Goal: Information Seeking & Learning: Learn about a topic

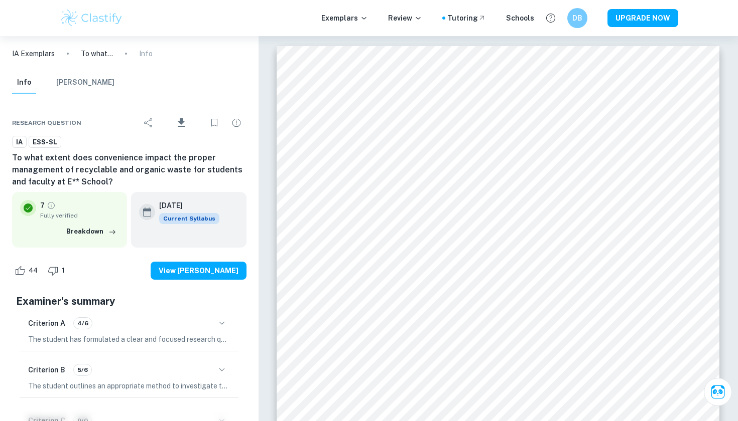
scroll to position [697, 0]
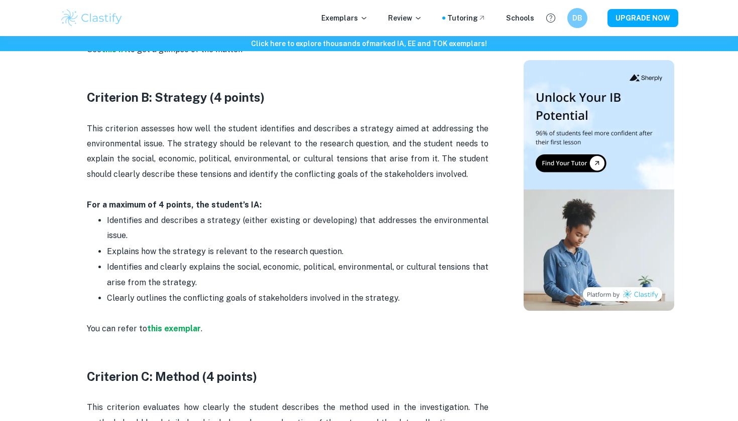
scroll to position [812, 0]
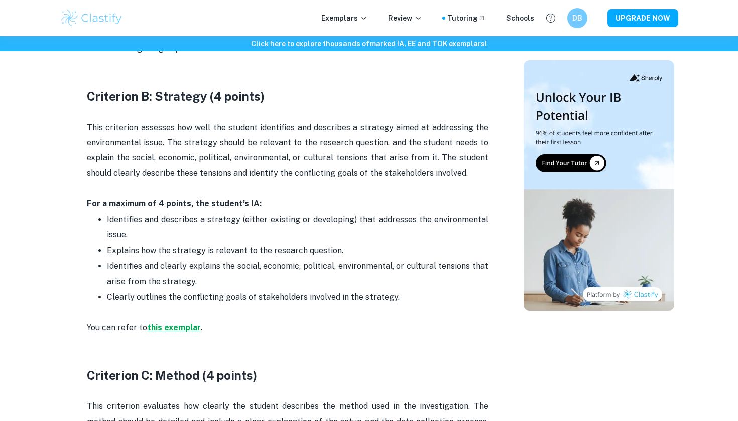
click at [174, 323] on strong "this exemplar" at bounding box center [174, 328] width 54 height 10
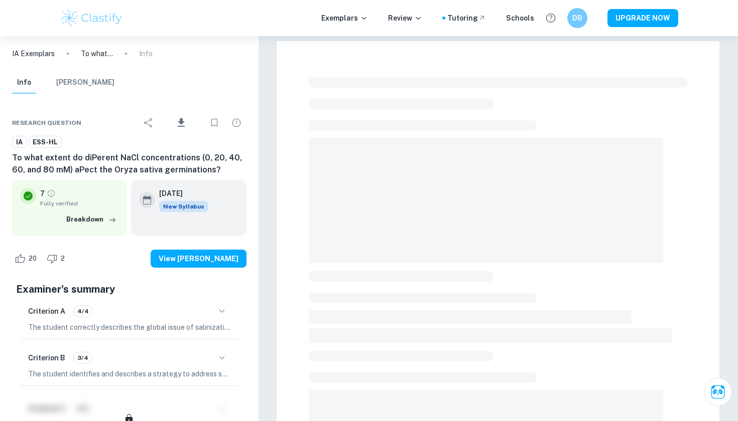
checkbox input "true"
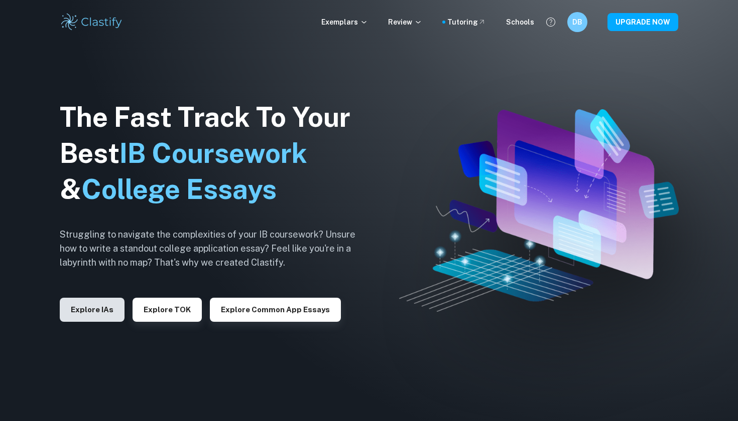
click at [103, 321] on button "Explore IAs" at bounding box center [92, 310] width 65 height 24
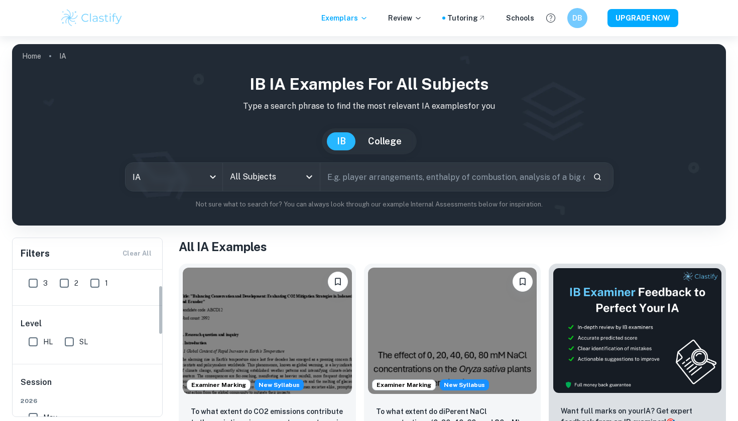
scroll to position [18, 0]
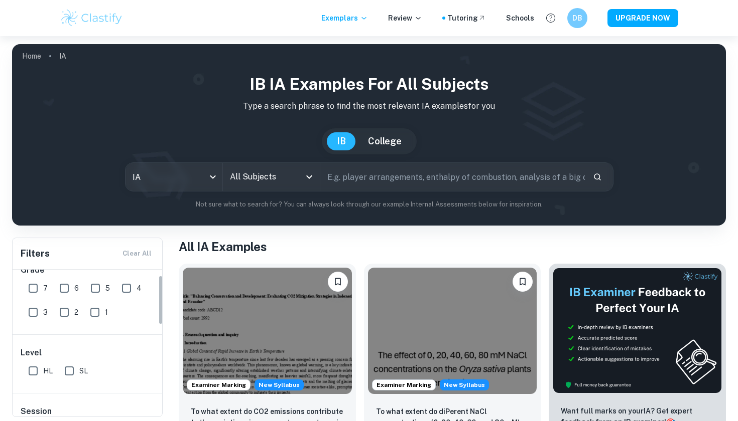
click at [40, 291] on input "7" at bounding box center [33, 288] width 20 height 20
checkbox input "true"
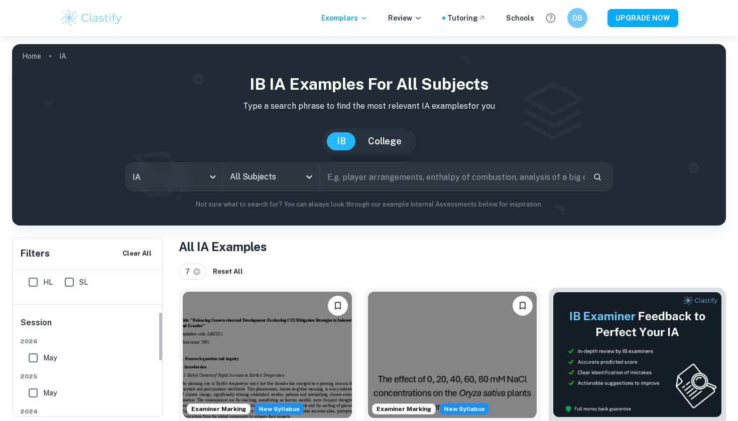
scroll to position [181, 0]
click at [93, 354] on input "May" at bounding box center [93, 354] width 20 height 20
checkbox input "true"
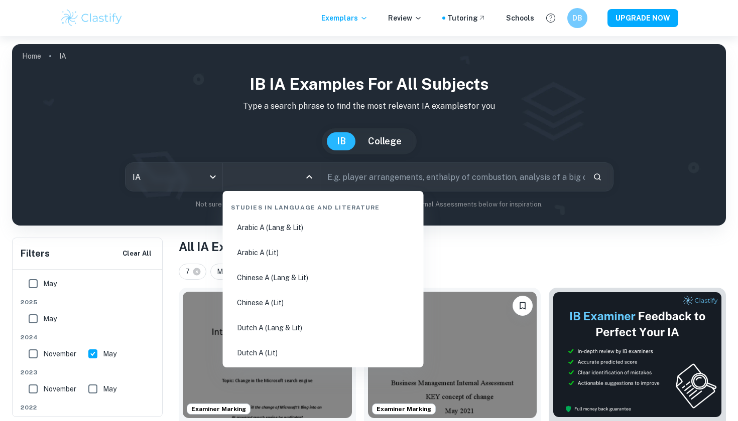
click at [245, 183] on input "All Subjects" at bounding box center [263, 177] width 73 height 19
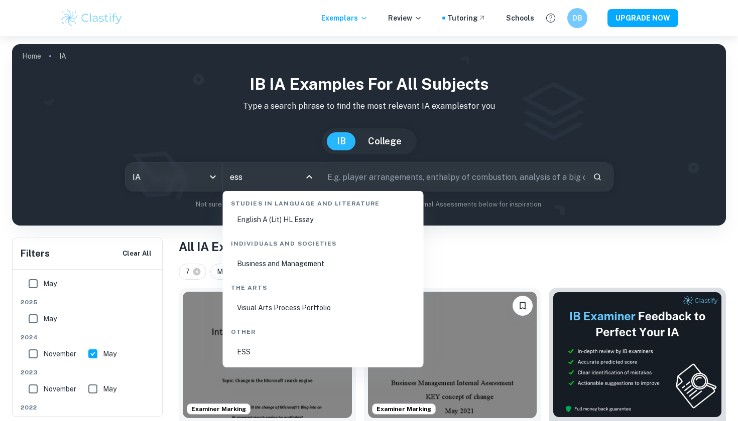
scroll to position [33, 0]
click at [258, 351] on li "ESS" at bounding box center [323, 352] width 193 height 23
type input "ESS"
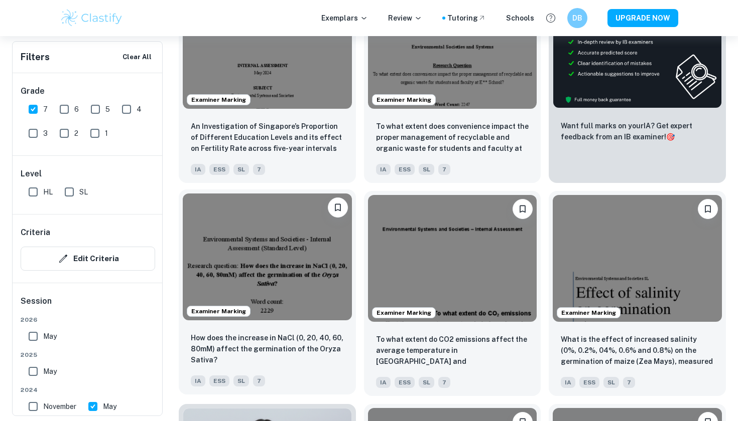
scroll to position [444, 0]
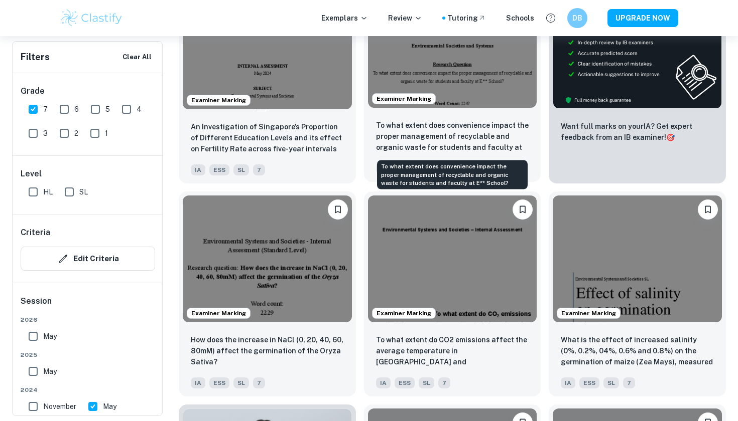
click at [457, 134] on p "To what extent does convenience impact the proper management of recyclable and …" at bounding box center [452, 137] width 153 height 34
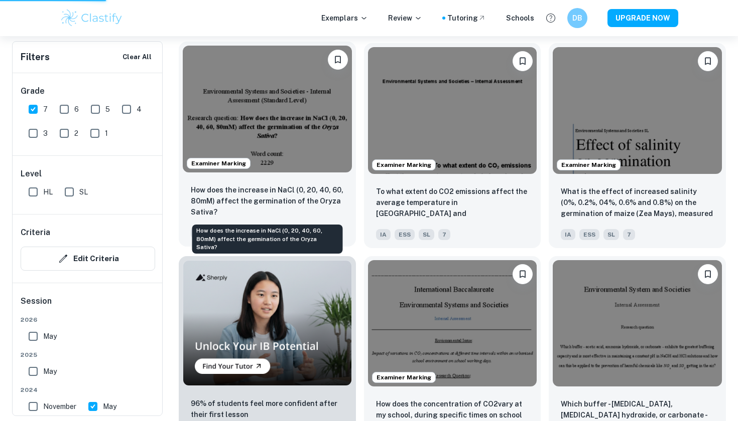
scroll to position [605, 0]
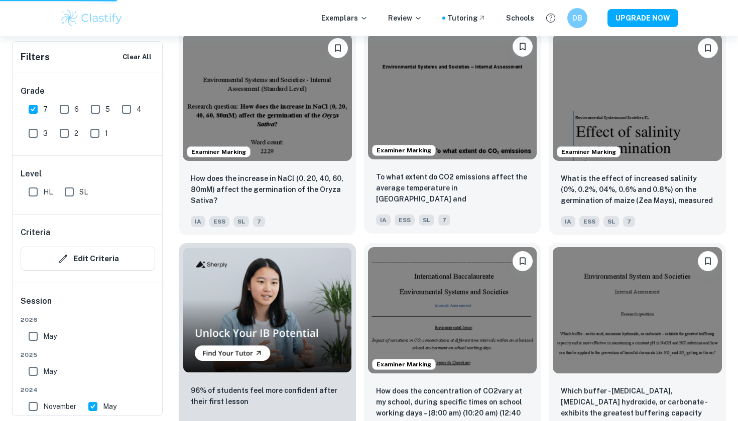
click at [450, 144] on img at bounding box center [452, 96] width 169 height 126
click at [445, 110] on img at bounding box center [452, 96] width 169 height 126
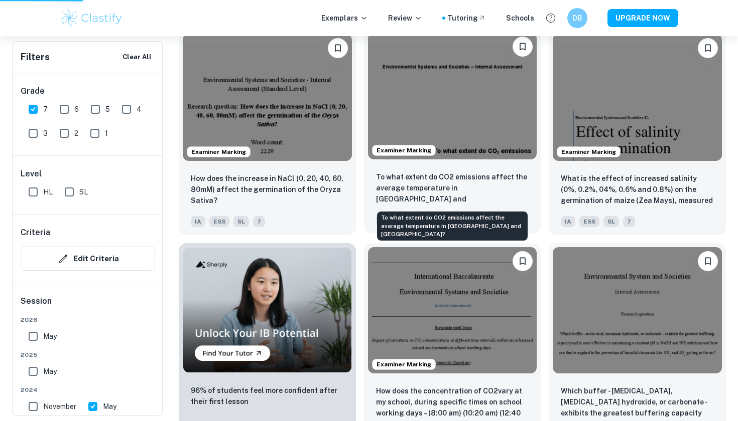
click at [425, 198] on p "To what extent do CO2 emissions affect the average temperature in [GEOGRAPHIC_D…" at bounding box center [452, 189] width 153 height 34
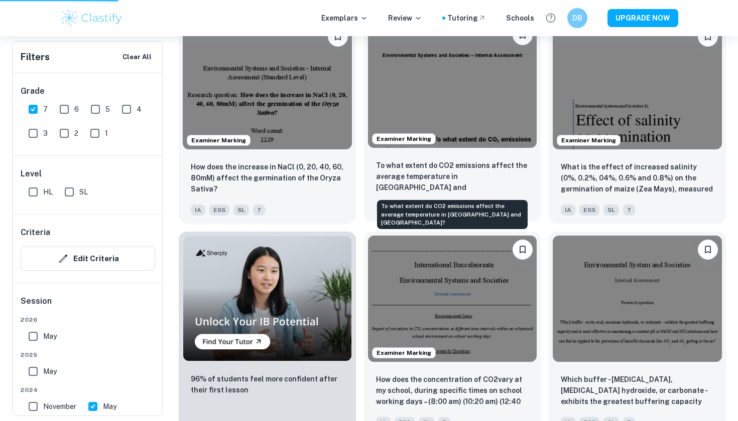
scroll to position [618, 0]
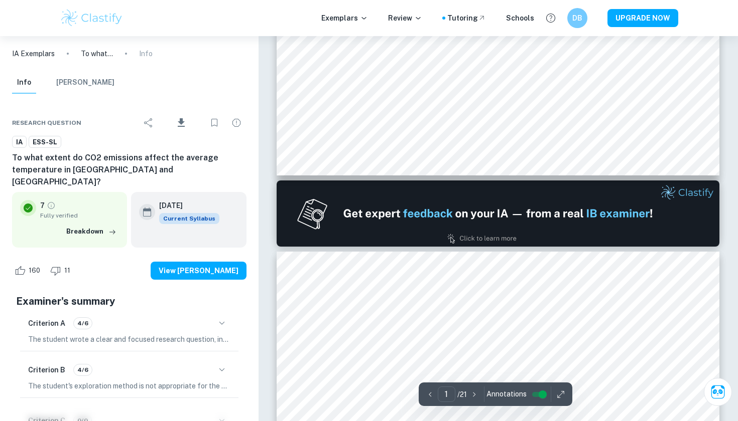
type input "2"
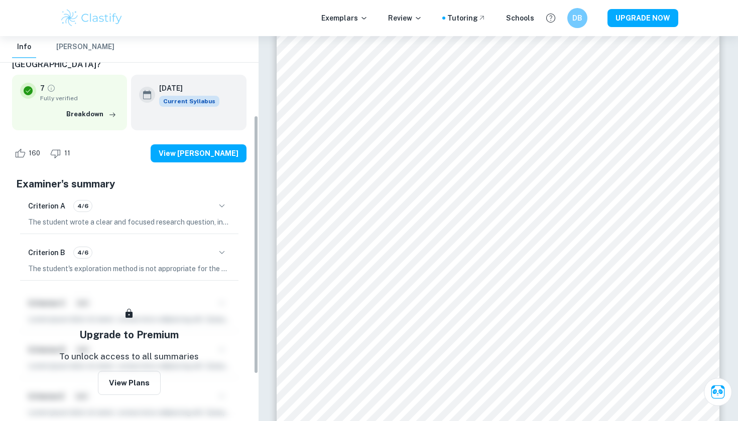
scroll to position [117, 0]
click at [128, 245] on div "Criterion B 4/6" at bounding box center [129, 253] width 202 height 17
click at [74, 249] on span "4/6" at bounding box center [83, 253] width 18 height 9
click at [80, 249] on span "4/6" at bounding box center [83, 253] width 18 height 9
click at [49, 245] on div "Criterion B 4/6" at bounding box center [129, 253] width 202 height 17
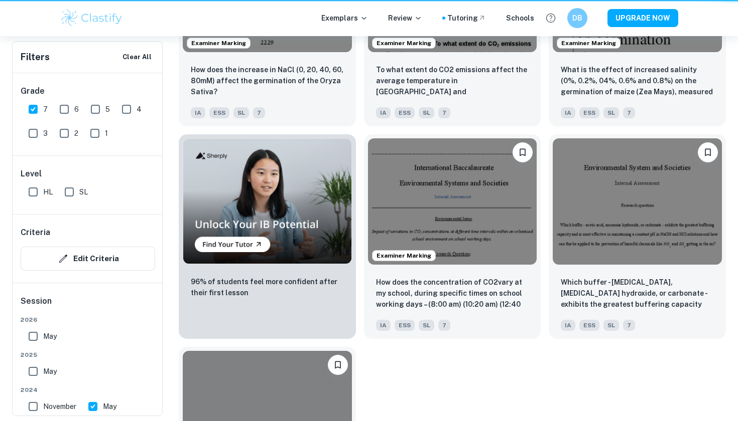
scroll to position [618, 0]
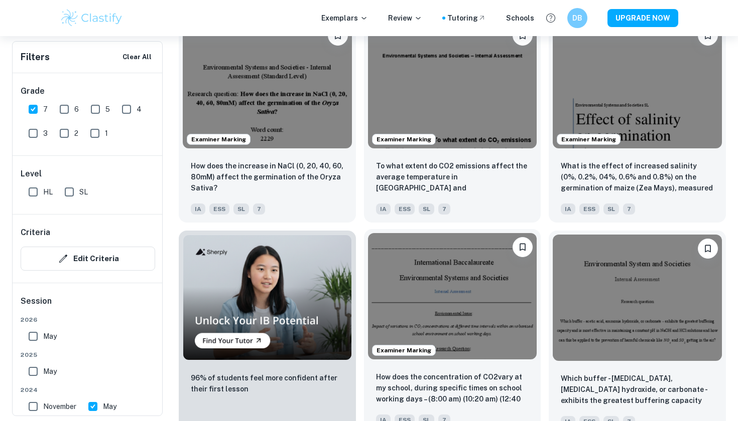
click at [505, 279] on img at bounding box center [452, 296] width 169 height 126
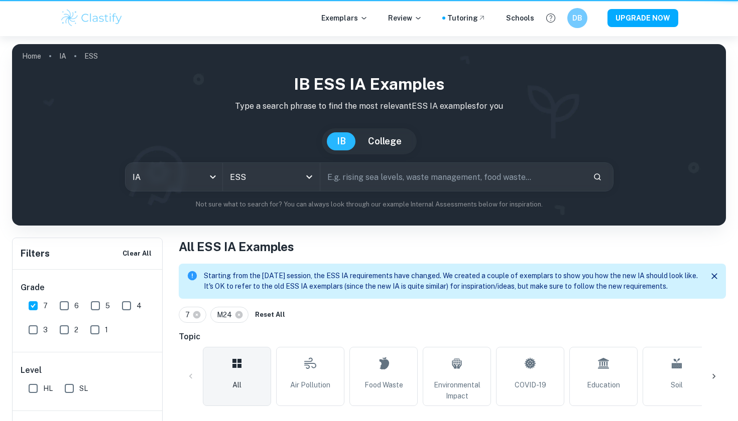
scroll to position [618, 0]
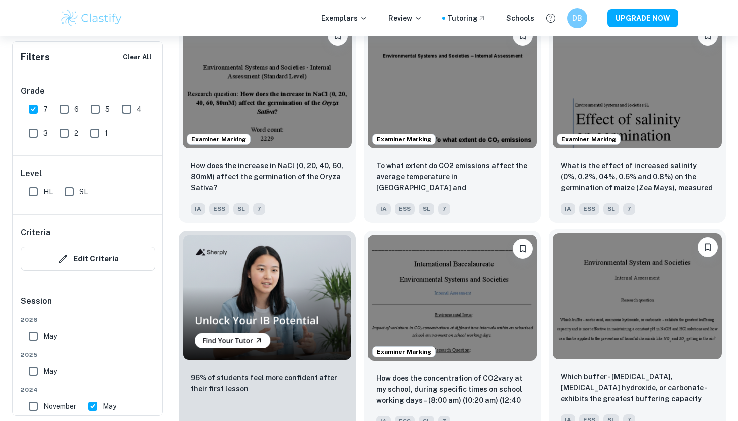
click at [600, 282] on img at bounding box center [636, 296] width 169 height 126
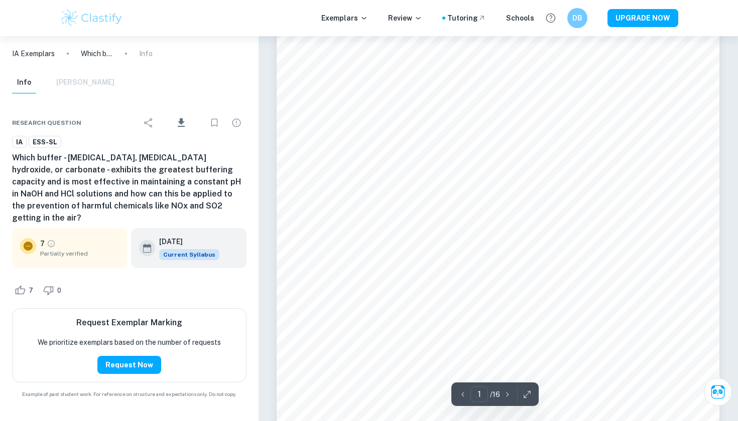
scroll to position [82, 0]
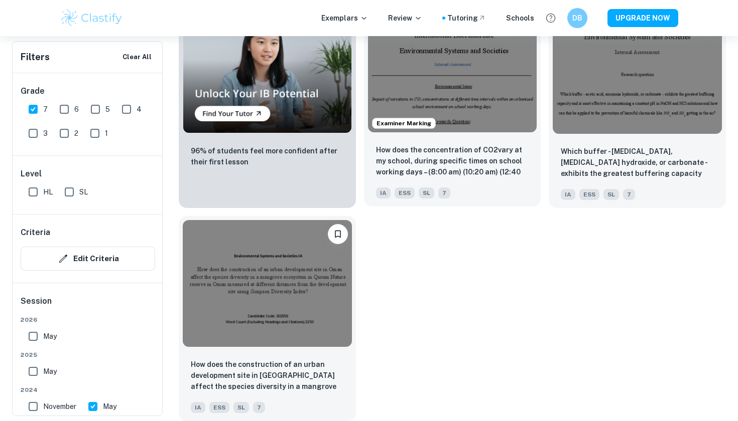
scroll to position [845, 0]
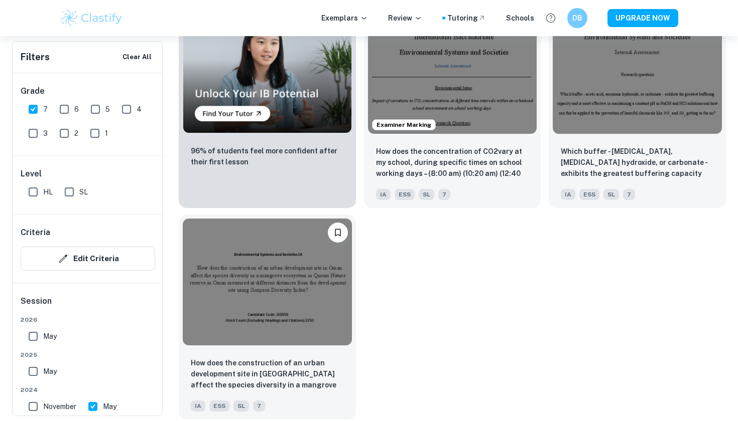
click at [287, 293] on img at bounding box center [267, 282] width 169 height 126
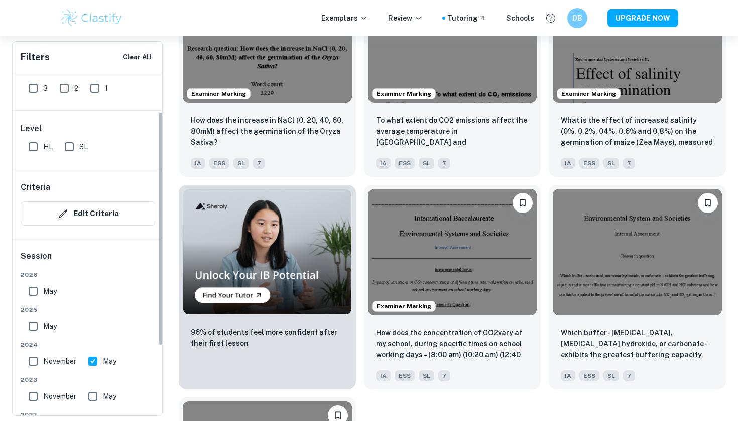
scroll to position [57, 0]
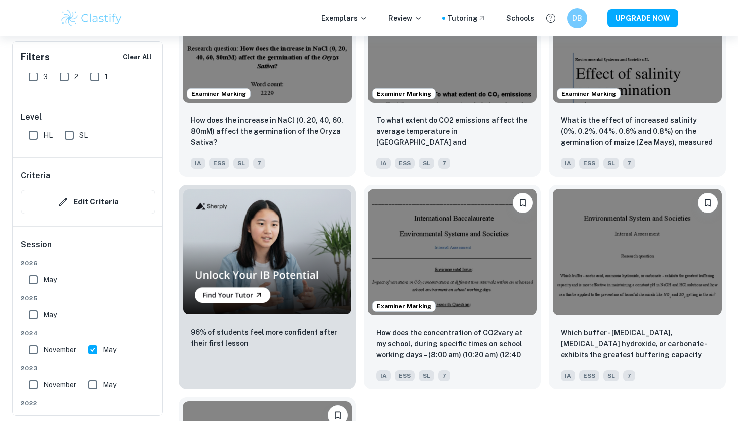
click at [34, 307] on input "May" at bounding box center [33, 315] width 20 height 20
checkbox input "true"
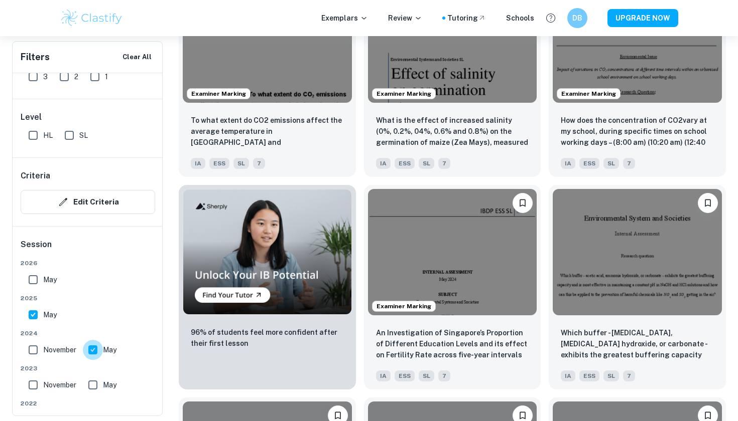
click at [94, 350] on input "May" at bounding box center [93, 350] width 20 height 20
checkbox input "false"
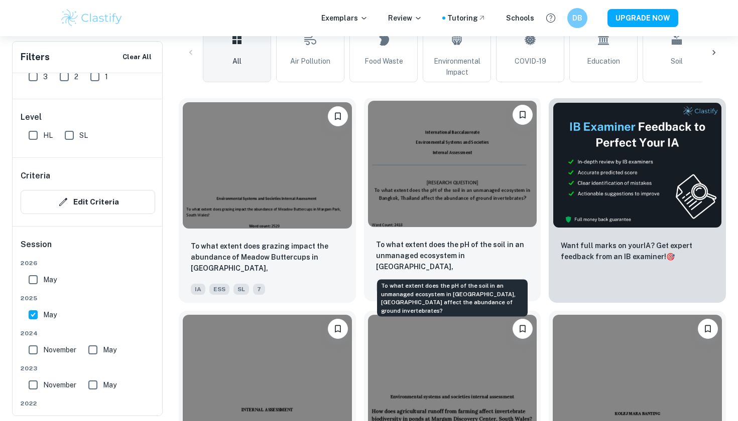
scroll to position [345, 0]
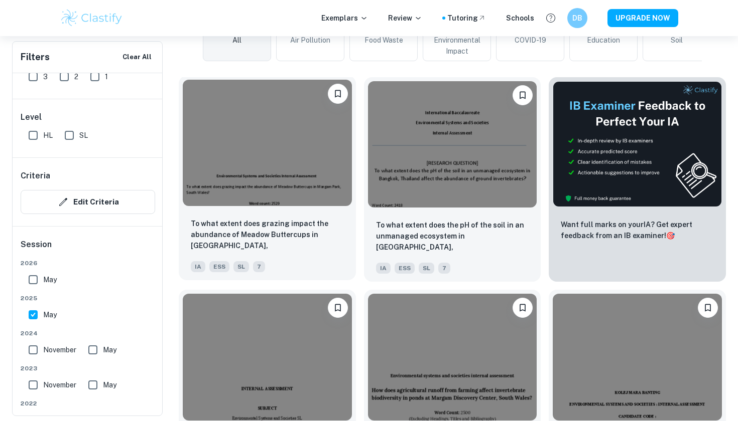
click at [290, 179] on img at bounding box center [267, 143] width 169 height 126
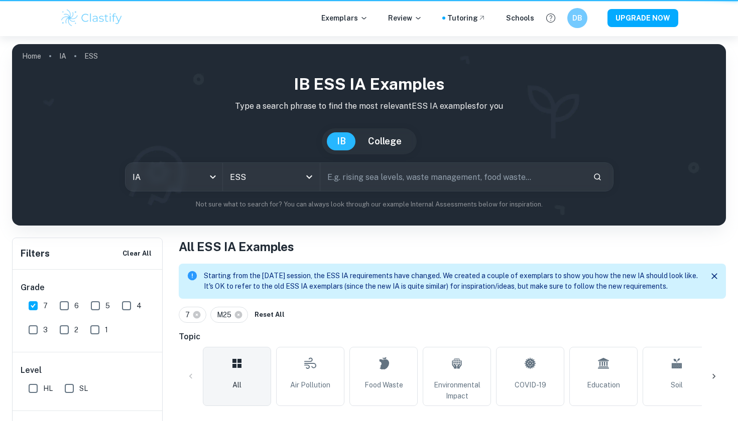
scroll to position [345, 0]
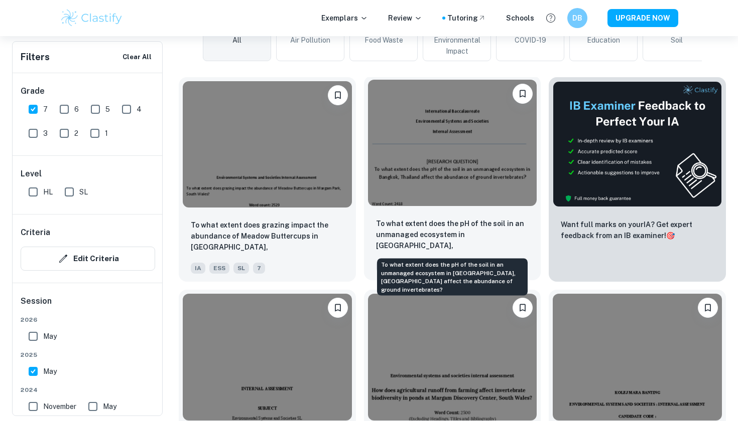
click at [483, 240] on p "To what extent does the pH of the soil in an unmanaged ecosystem in [GEOGRAPHIC…" at bounding box center [452, 235] width 153 height 34
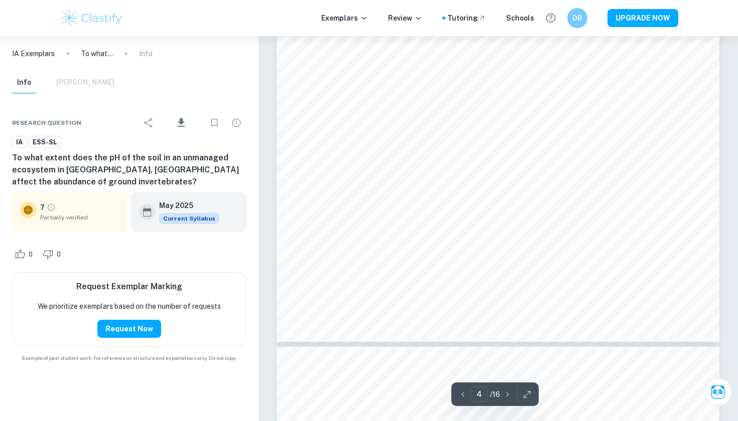
scroll to position [2112, 0]
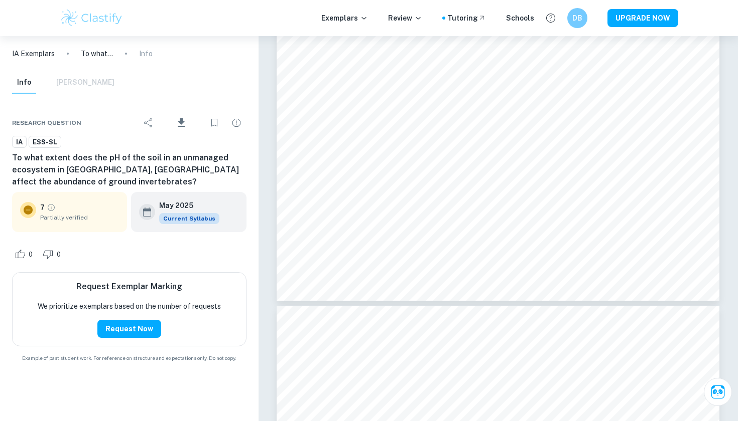
type input "5"
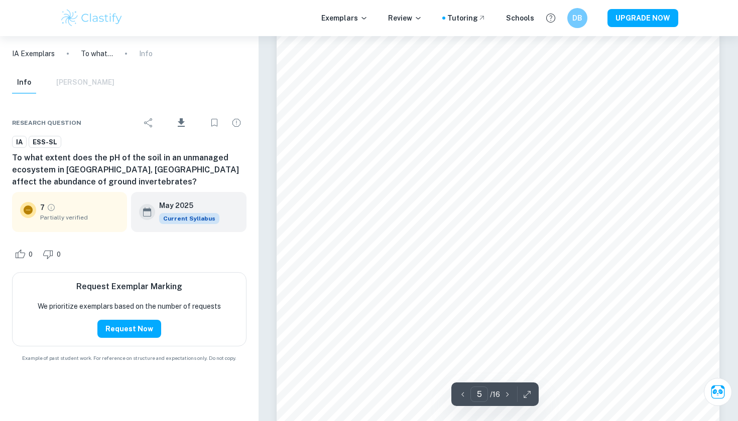
scroll to position [2431, 0]
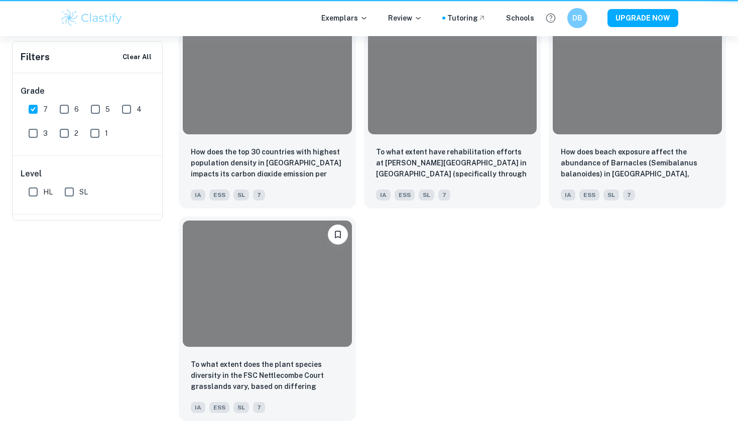
scroll to position [345, 0]
